Goal: Information Seeking & Learning: Learn about a topic

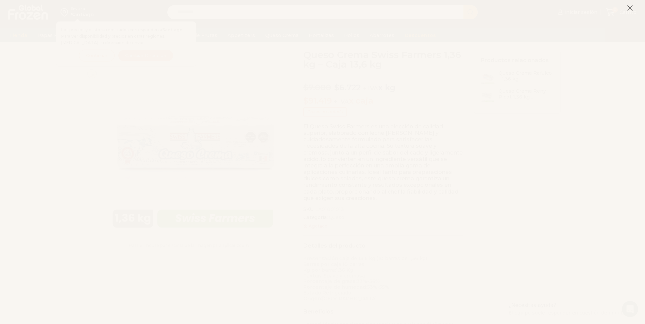
click at [629, 9] on icon at bounding box center [630, 8] width 6 height 6
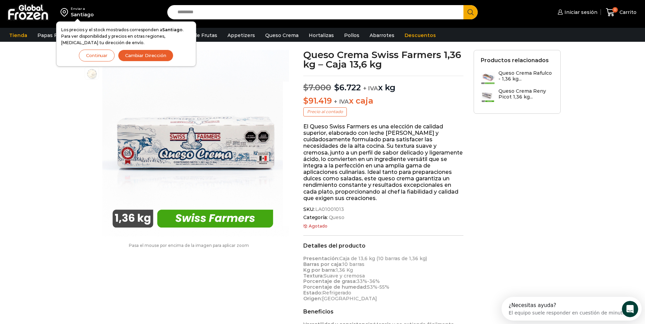
click at [105, 57] on button "Continuar" at bounding box center [97, 56] width 36 height 12
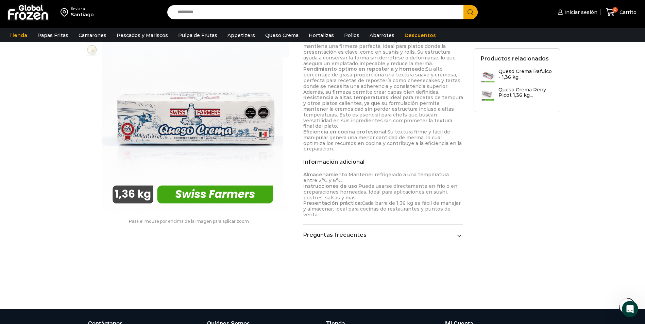
scroll to position [374, 0]
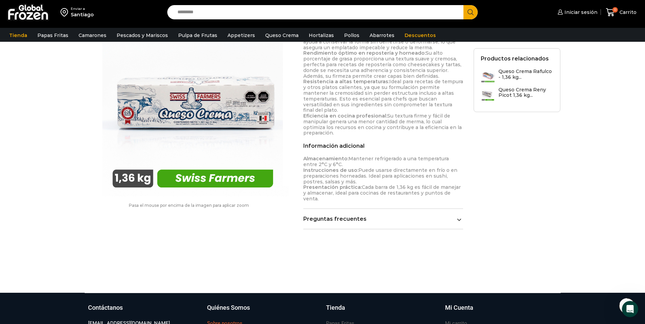
click at [225, 320] on h3 "Sobre nosotros" at bounding box center [224, 323] width 35 height 7
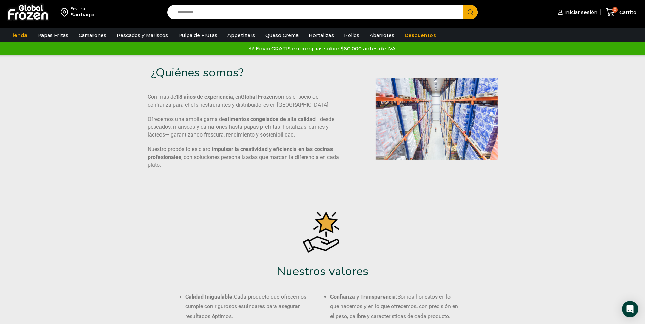
click at [181, 14] on input "Search input" at bounding box center [317, 12] width 286 height 14
type input "**********"
click at [463, 5] on button "Search" at bounding box center [470, 12] width 14 height 14
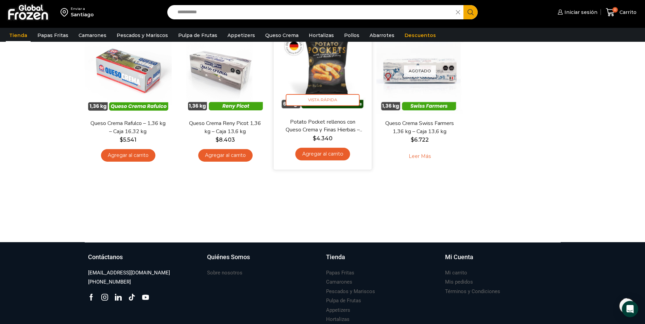
scroll to position [159, 0]
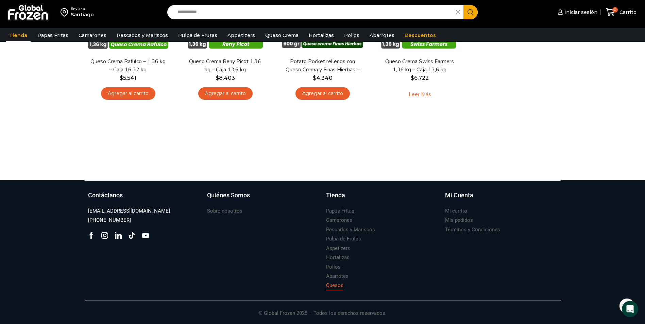
click at [335, 286] on h3 "Quesos" at bounding box center [334, 285] width 17 height 7
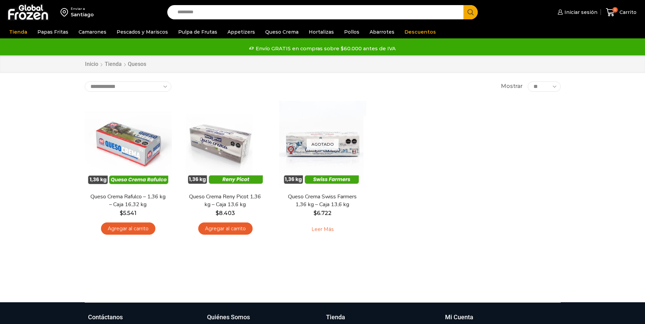
click at [333, 283] on div at bounding box center [323, 290] width 486 height 26
